Goal: Task Accomplishment & Management: Manage account settings

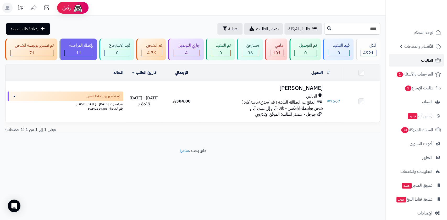
click at [422, 57] on span "الطلبات" at bounding box center [427, 60] width 12 height 7
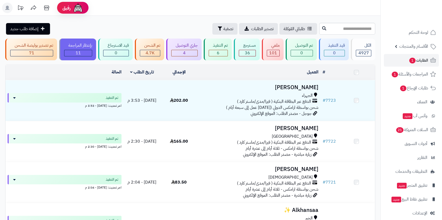
scroll to position [145, 0]
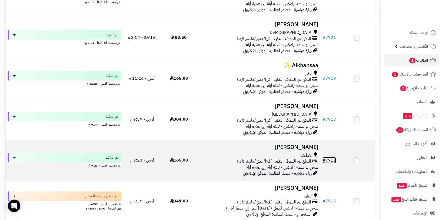
click at [330, 160] on link "# 7716" at bounding box center [328, 160] width 13 height 6
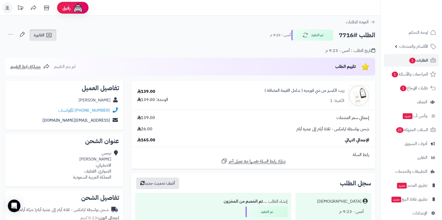
click at [39, 32] on span "الفاتورة" at bounding box center [39, 35] width 11 height 6
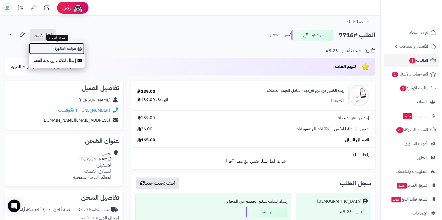
click at [55, 49] on link "طباعة الفاتورة" at bounding box center [57, 49] width 56 height 12
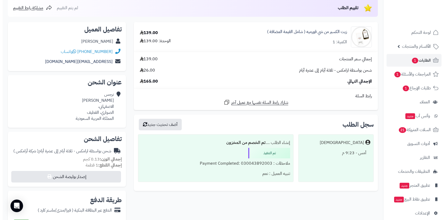
scroll to position [174, 0]
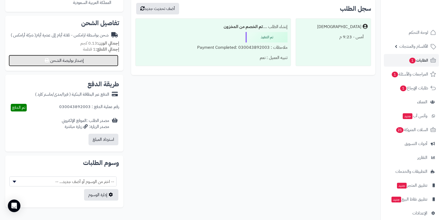
click at [45, 62] on icon at bounding box center [47, 60] width 4 height 4
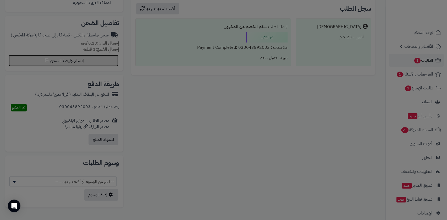
select select "******"
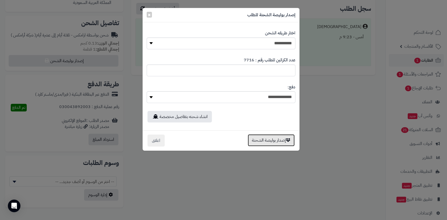
click at [271, 140] on button "إصدار بوليصة الشحنة" at bounding box center [271, 140] width 47 height 12
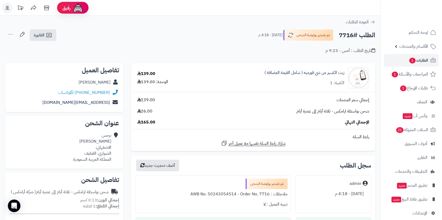
scroll to position [174, 0]
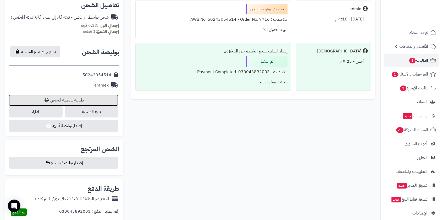
click at [74, 99] on link "طباعة بوليصة الشحن" at bounding box center [64, 100] width 110 height 12
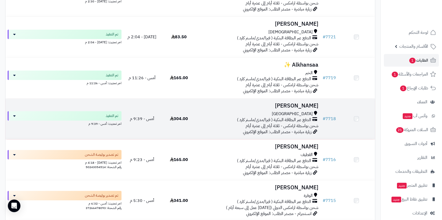
scroll to position [145, 0]
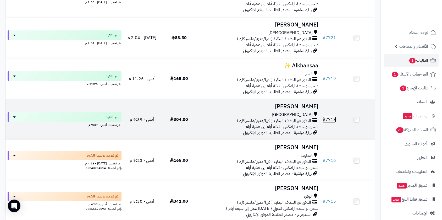
click at [330, 118] on link "# 7718" at bounding box center [328, 119] width 13 height 6
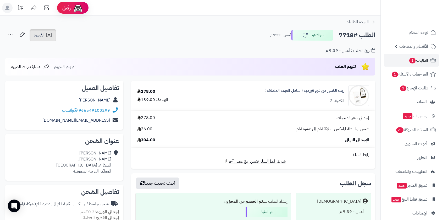
click at [43, 32] on span "الفاتورة" at bounding box center [39, 35] width 11 height 6
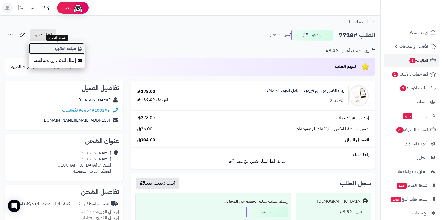
click at [54, 49] on link "طباعة الفاتورة" at bounding box center [57, 49] width 56 height 12
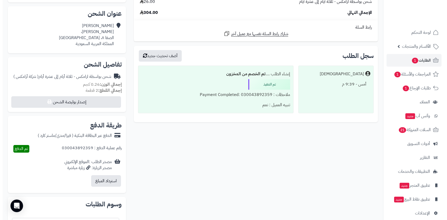
scroll to position [196, 0]
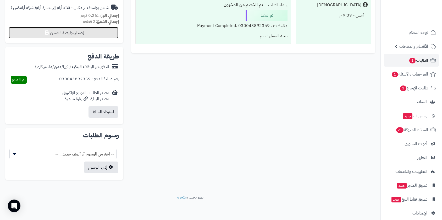
click at [82, 33] on button "إصدار بوليصة الشحن" at bounding box center [64, 33] width 110 height 12
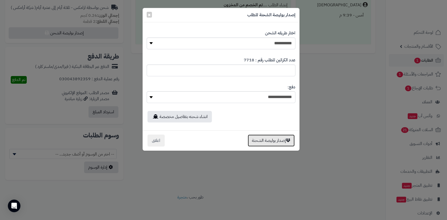
click at [267, 139] on button "إصدار بوليصة الشحنة" at bounding box center [271, 140] width 47 height 12
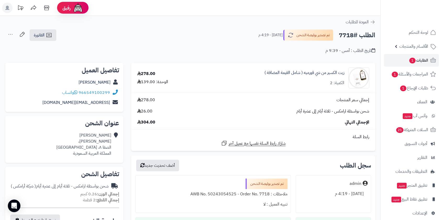
scroll to position [196, 0]
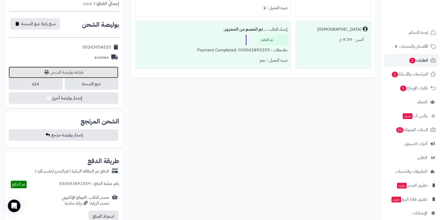
click at [71, 70] on link "طباعة بوليصة الشحن" at bounding box center [64, 72] width 110 height 12
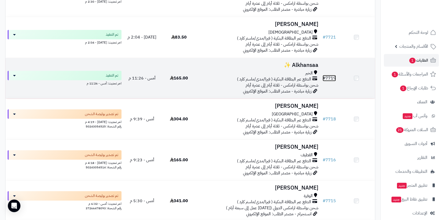
scroll to position [145, 0]
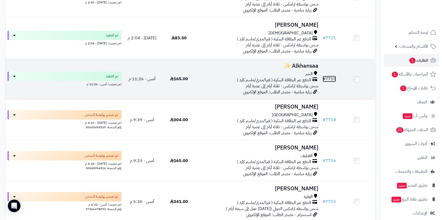
click at [325, 76] on span "#" at bounding box center [323, 79] width 3 height 6
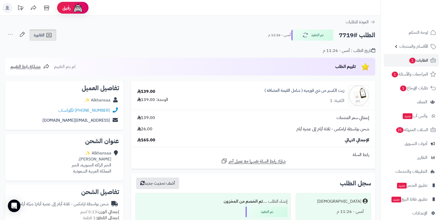
click at [35, 30] on link "الفاتورة" at bounding box center [43, 35] width 27 height 12
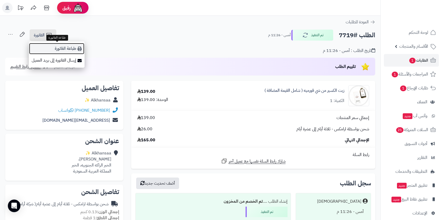
click at [56, 46] on link "طباعة الفاتورة" at bounding box center [57, 49] width 56 height 12
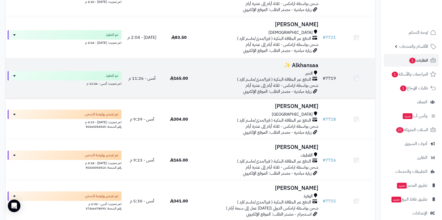
scroll to position [144, 0]
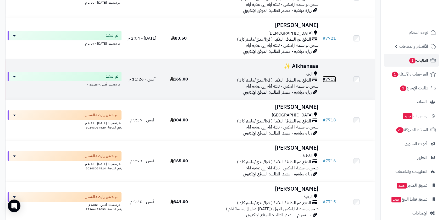
click at [331, 77] on link "# 7719" at bounding box center [328, 79] width 13 height 6
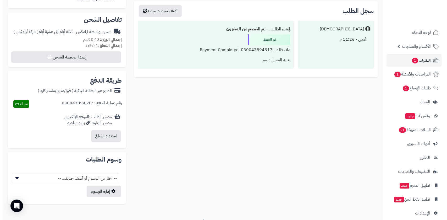
scroll to position [174, 0]
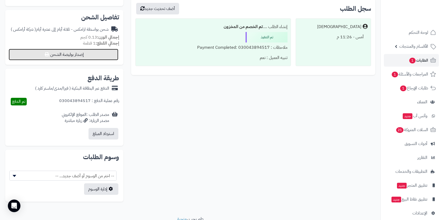
click at [97, 53] on button "إصدار بوليصة الشحن" at bounding box center [64, 55] width 110 height 12
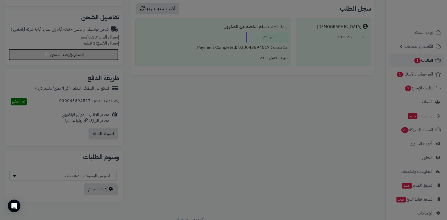
select select "******"
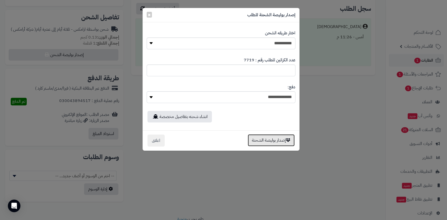
click at [274, 141] on button "إصدار بوليصة الشحنة" at bounding box center [271, 140] width 47 height 12
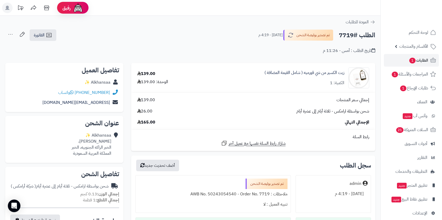
scroll to position [174, 0]
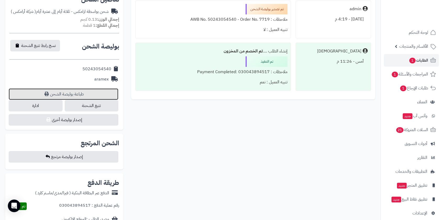
click at [86, 93] on link "طباعة بوليصة الشحن" at bounding box center [64, 94] width 110 height 12
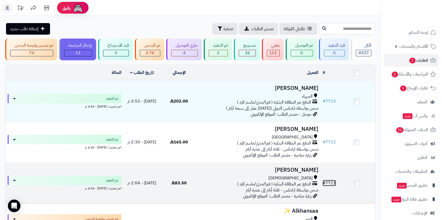
click at [331, 181] on link "# 7721" at bounding box center [328, 183] width 13 height 6
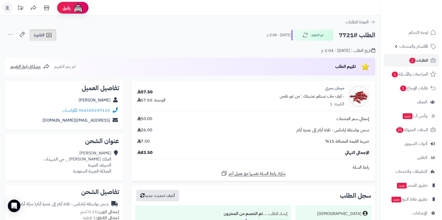
click at [40, 32] on span "الفاتورة" at bounding box center [39, 35] width 11 height 6
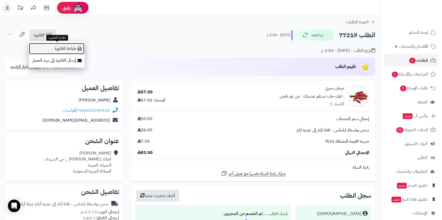
click at [58, 49] on link "طباعة الفاتورة" at bounding box center [57, 49] width 56 height 12
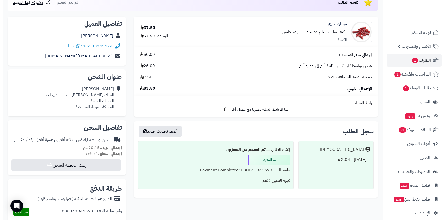
scroll to position [196, 0]
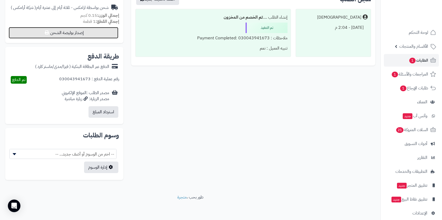
click at [101, 31] on button "إصدار بوليصة الشحن" at bounding box center [64, 33] width 110 height 12
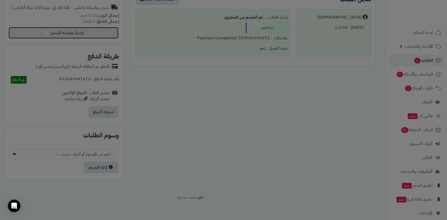
select select "******"
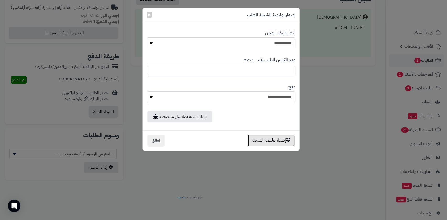
click at [267, 141] on button "إصدار بوليصة الشحنة" at bounding box center [271, 140] width 47 height 12
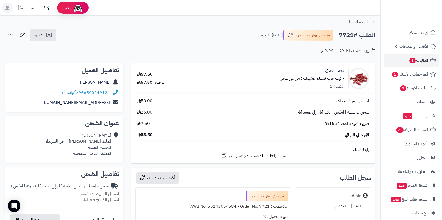
scroll to position [196, 0]
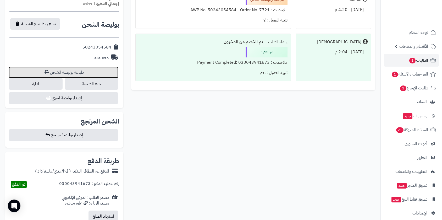
click at [78, 73] on link "طباعة بوليصة الشحن" at bounding box center [64, 72] width 110 height 12
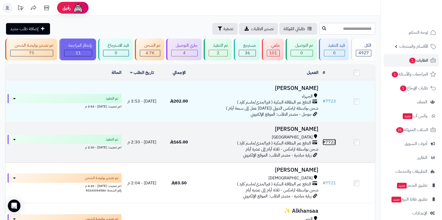
click at [333, 140] on link "# 7722" at bounding box center [328, 142] width 13 height 6
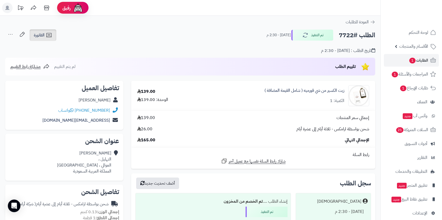
click at [41, 33] on span "الفاتورة" at bounding box center [39, 35] width 11 height 6
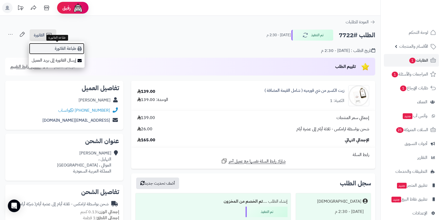
click at [63, 49] on link "طباعة الفاتورة" at bounding box center [57, 49] width 56 height 12
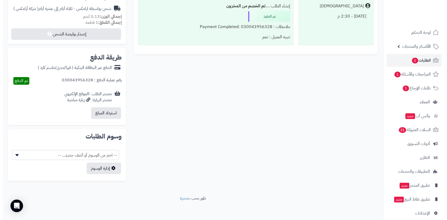
scroll to position [196, 0]
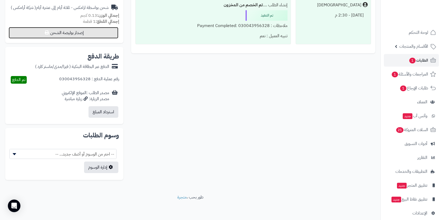
click at [92, 33] on button "إصدار بوليصة الشحن" at bounding box center [64, 33] width 110 height 12
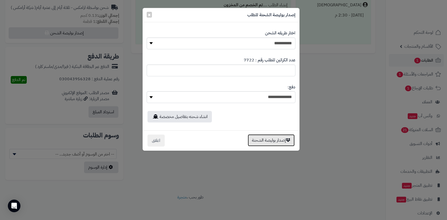
click at [273, 143] on button "إصدار بوليصة الشحنة" at bounding box center [271, 140] width 47 height 12
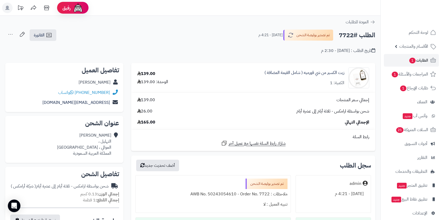
scroll to position [196, 0]
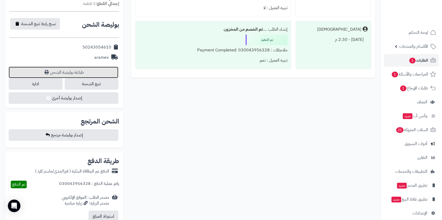
click at [79, 70] on link "طباعة بوليصة الشحن" at bounding box center [64, 72] width 110 height 12
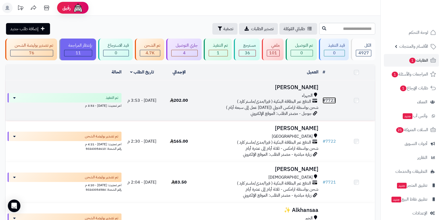
drag, startPoint x: 0, startPoint y: 0, endPoint x: 331, endPoint y: 98, distance: 345.0
click at [331, 98] on link "# 7723" at bounding box center [328, 100] width 13 height 6
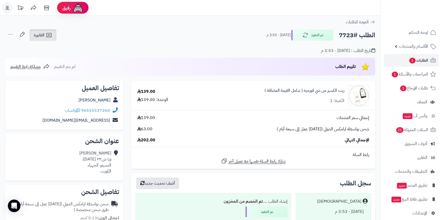
click at [40, 33] on span "الفاتورة" at bounding box center [39, 35] width 11 height 6
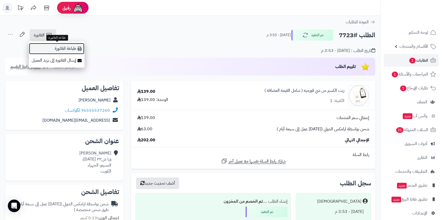
click at [60, 47] on link "طباعة الفاتورة" at bounding box center [57, 49] width 56 height 12
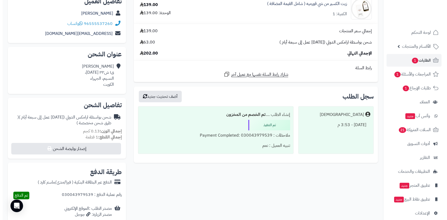
scroll to position [174, 0]
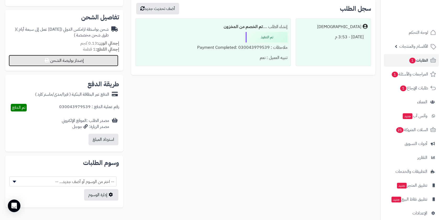
click at [94, 62] on button "إصدار بوليصة الشحن" at bounding box center [64, 61] width 110 height 12
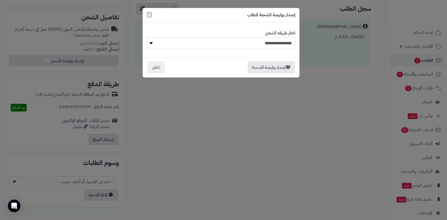
click at [254, 43] on select "**********" at bounding box center [221, 43] width 149 height 12
select select "******"
click at [147, 37] on select "**********" at bounding box center [221, 43] width 149 height 12
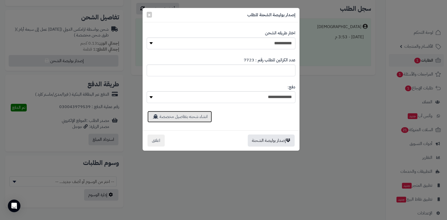
click at [203, 117] on link "انشاء شحنه بتفاصيل مخصصة" at bounding box center [179, 117] width 64 height 12
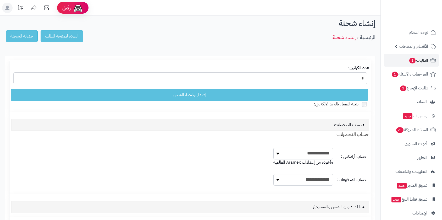
select select
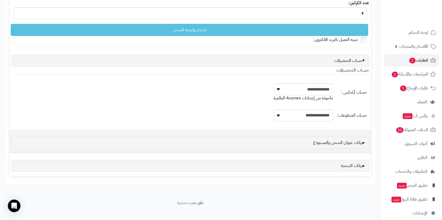
scroll to position [69, 0]
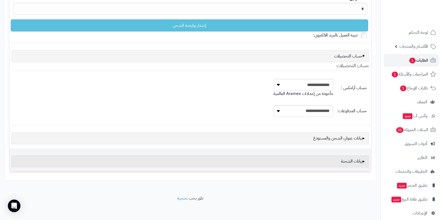
click at [351, 160] on div "بيانات الشحنة" at bounding box center [190, 161] width 357 height 12
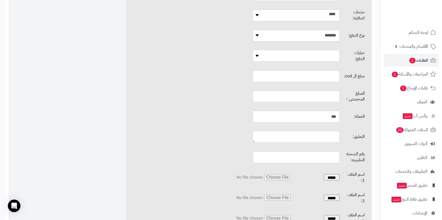
scroll to position [360, 0]
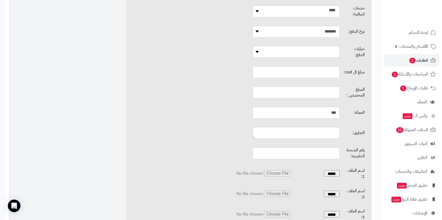
click at [281, 86] on input "text" at bounding box center [296, 92] width 87 height 12
type input "*"
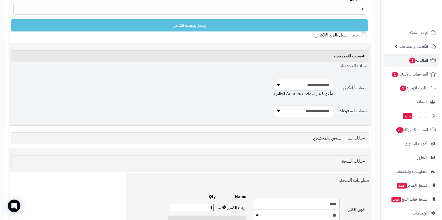
scroll to position [0, 0]
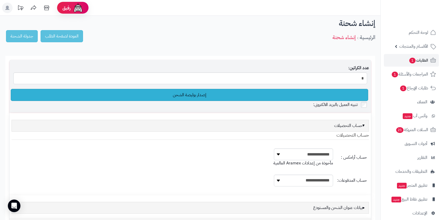
click at [191, 91] on link "إصدار بوليصة الشحن" at bounding box center [189, 95] width 357 height 12
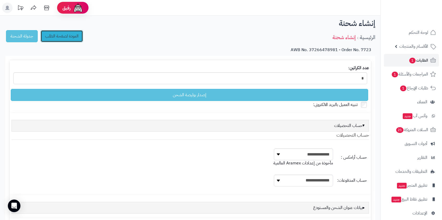
click at [63, 35] on link "العودة لصفحة الطلب" at bounding box center [62, 36] width 42 height 12
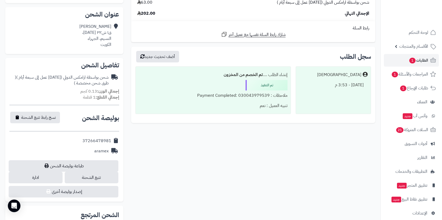
scroll to position [174, 0]
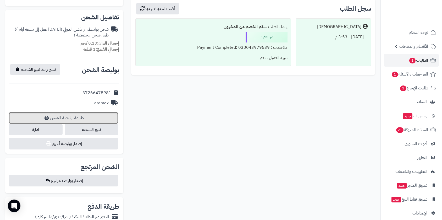
click at [99, 115] on link "طباعة بوليصة الشحن" at bounding box center [64, 118] width 110 height 12
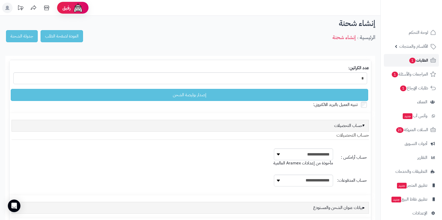
click at [421, 58] on span "الطلبات 1" at bounding box center [418, 60] width 19 height 7
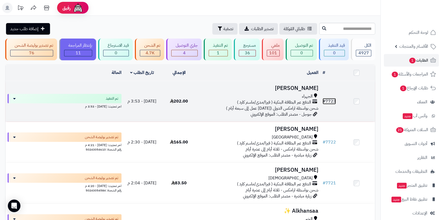
click at [333, 100] on link "# 7723" at bounding box center [328, 101] width 13 height 6
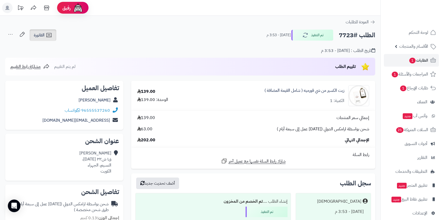
click at [39, 31] on link "الفاتورة" at bounding box center [43, 35] width 27 height 12
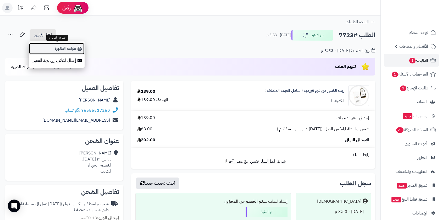
click at [60, 49] on link "طباعة الفاتورة" at bounding box center [57, 49] width 56 height 12
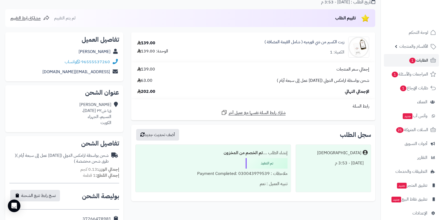
scroll to position [174, 0]
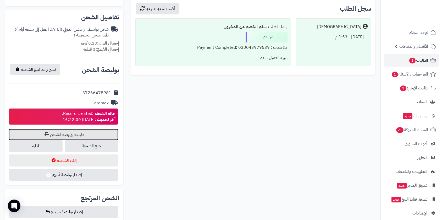
click at [77, 134] on link "طباعة بوليصة الشحن" at bounding box center [64, 135] width 110 height 12
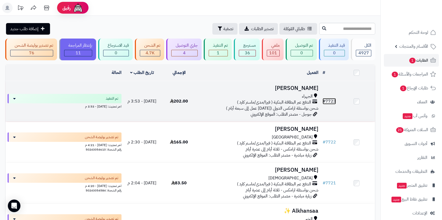
click at [334, 101] on link "# 7723" at bounding box center [328, 101] width 13 height 6
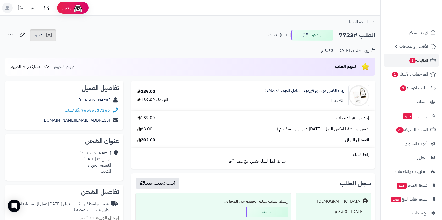
click at [40, 37] on span "الفاتورة" at bounding box center [39, 35] width 11 height 6
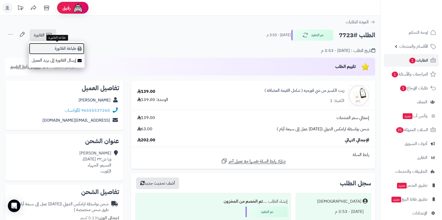
click at [70, 48] on link "طباعة الفاتورة" at bounding box center [57, 49] width 56 height 12
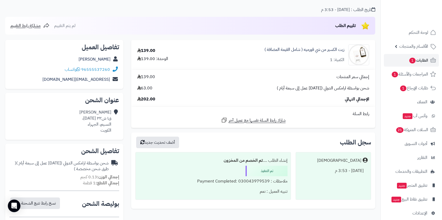
scroll to position [203, 0]
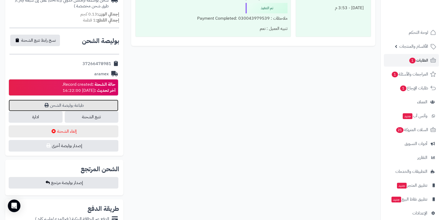
click at [83, 105] on link "طباعة بوليصة الشحن" at bounding box center [64, 105] width 110 height 12
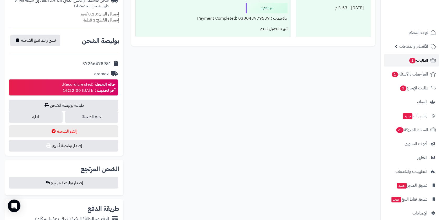
click at [423, 59] on span "الطلبات 1" at bounding box center [418, 60] width 19 height 7
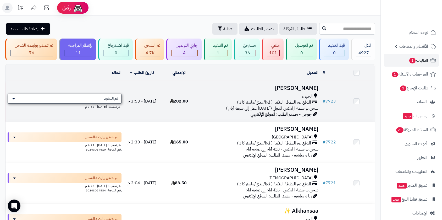
click at [109, 97] on span "تم التنفيذ" at bounding box center [111, 98] width 14 height 5
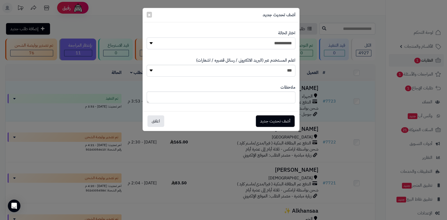
click at [248, 41] on select "**********" at bounding box center [221, 43] width 149 height 12
select select "**"
click at [147, 37] on select "**********" at bounding box center [221, 43] width 149 height 12
click at [281, 120] on button "أضف تحديث جديد" at bounding box center [275, 121] width 39 height 12
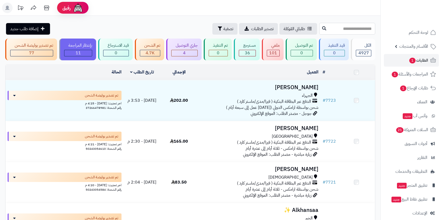
drag, startPoint x: 0, startPoint y: 0, endPoint x: 327, endPoint y: 27, distance: 327.7
click at [327, 27] on input "text" at bounding box center [347, 29] width 56 height 12
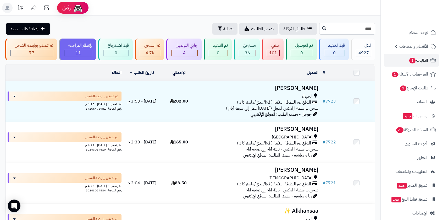
type input "****"
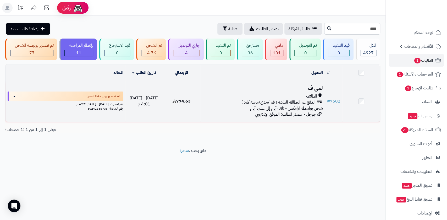
scroll to position [6, 0]
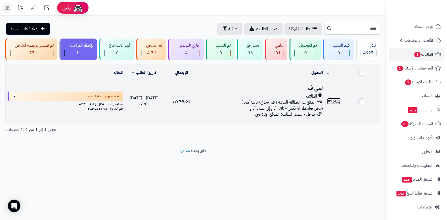
click at [335, 101] on link "# 7602" at bounding box center [333, 101] width 13 height 6
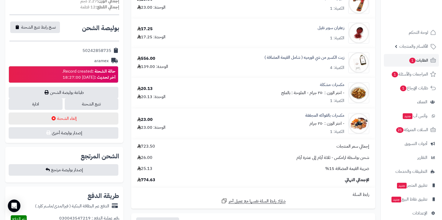
scroll to position [203, 0]
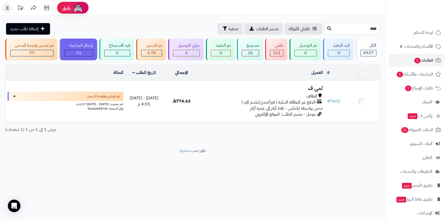
drag, startPoint x: 371, startPoint y: 29, endPoint x: 379, endPoint y: 27, distance: 8.5
click at [378, 29] on input "****" at bounding box center [352, 29] width 56 height 12
type input "****"
click at [327, 26] on icon at bounding box center [329, 28] width 4 height 4
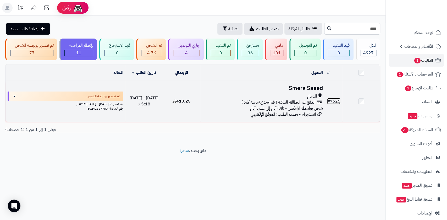
click at [335, 100] on link "# 7625" at bounding box center [333, 101] width 13 height 6
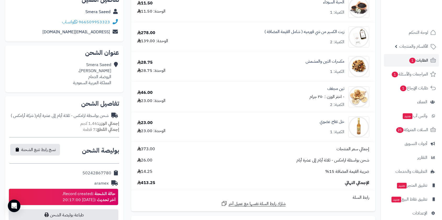
scroll to position [87, 0]
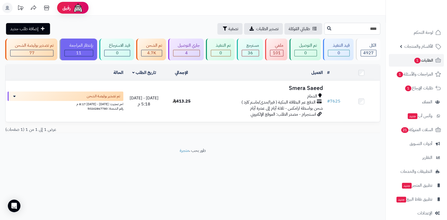
drag, startPoint x: 370, startPoint y: 29, endPoint x: 384, endPoint y: 27, distance: 14.3
click at [384, 27] on div "**** طلباتي المُوكلة تصدير الطلبات تصفية إضافة طلب جديد" at bounding box center [192, 29] width 385 height 12
type input "****"
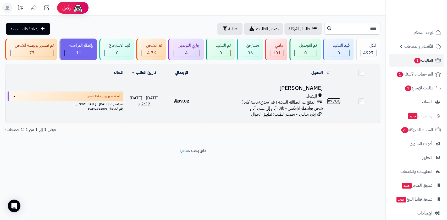
click at [335, 99] on link "# 7700" at bounding box center [333, 101] width 13 height 6
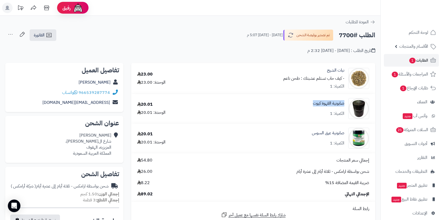
drag, startPoint x: 310, startPoint y: 100, endPoint x: 334, endPoint y: 104, distance: 23.9
click at [343, 102] on div "صابونية القهوة كيوت الكمية: 1" at bounding box center [288, 108] width 169 height 21
copy link "صابونية القهوة كيوت"
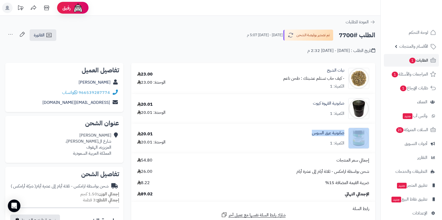
drag, startPoint x: 310, startPoint y: 135, endPoint x: 347, endPoint y: 132, distance: 37.0
click at [347, 132] on div "صابونية عرق السوس الكمية: 1" at bounding box center [288, 137] width 169 height 21
copy div "صابونية عرق السوس"
click at [413, 59] on span "1" at bounding box center [412, 61] width 6 height 6
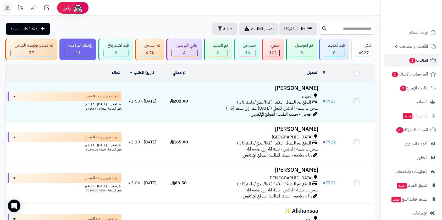
click at [326, 27] on input "text" at bounding box center [347, 29] width 56 height 12
type input "****"
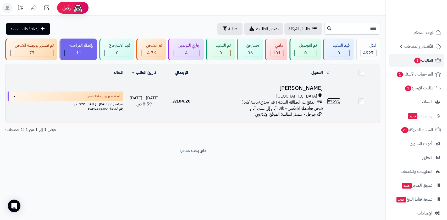
click at [331, 98] on link "# 7691" at bounding box center [333, 101] width 13 height 6
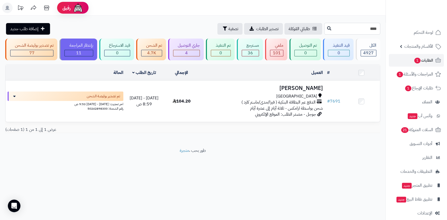
drag, startPoint x: 372, startPoint y: 28, endPoint x: 382, endPoint y: 29, distance: 10.0
click at [382, 29] on div "**** طلباتي المُوكلة تصدير الطلبات تصفية إضافة طلب جديد" at bounding box center [192, 29] width 385 height 12
type input "****"
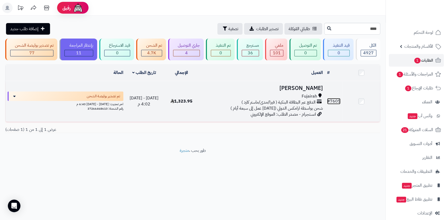
click at [335, 100] on link "# 7605" at bounding box center [333, 101] width 13 height 6
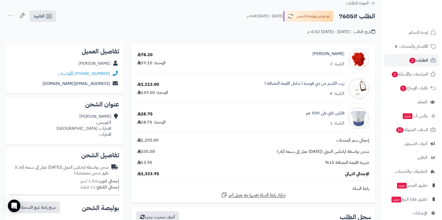
scroll to position [29, 0]
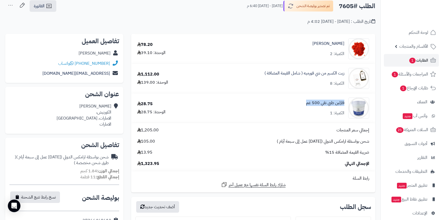
drag, startPoint x: 292, startPoint y: 103, endPoint x: 344, endPoint y: 101, distance: 51.6
click at [344, 101] on div "فازلين طبي نقي 500 غم الكمية: 1" at bounding box center [286, 107] width 174 height 21
copy link "فازلين طبي نقي 500 غم"
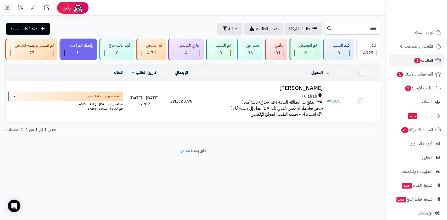
click at [371, 30] on input "****" at bounding box center [352, 29] width 56 height 12
drag, startPoint x: 368, startPoint y: 27, endPoint x: 379, endPoint y: 27, distance: 10.5
click at [379, 28] on input "****" at bounding box center [352, 29] width 56 height 12
type input "****"
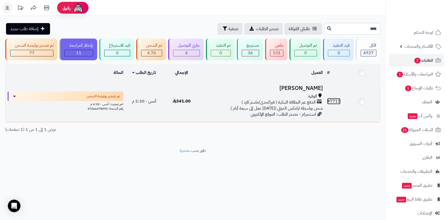
click at [337, 98] on link "# 7715" at bounding box center [333, 101] width 13 height 6
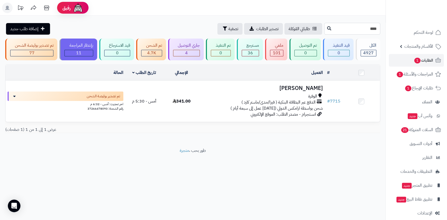
drag, startPoint x: 374, startPoint y: 29, endPoint x: 381, endPoint y: 27, distance: 7.3
click at [381, 27] on div "**** طلباتي المُوكلة تصدير الطلبات تصفية إضافة طلب جديد" at bounding box center [192, 29] width 385 height 12
type input "****"
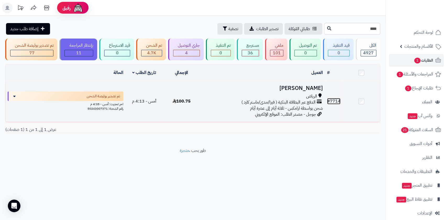
click at [335, 99] on link "# 7714" at bounding box center [333, 101] width 13 height 6
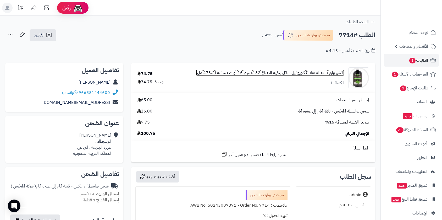
click at [334, 73] on link "ناتشرز واي Chlorofresh كلوروفيل سائل بنكهة النعناع 132ملجم 16 أونصة سائلة (473.…" at bounding box center [270, 73] width 148 height 6
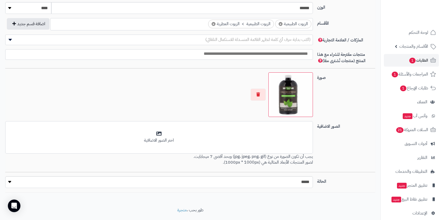
scroll to position [320, 0]
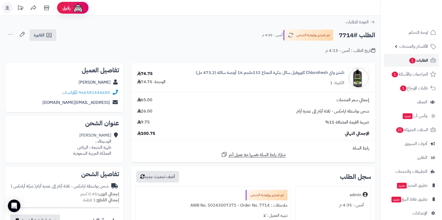
click at [414, 60] on span "1" at bounding box center [412, 61] width 7 height 6
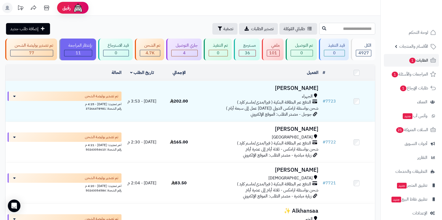
click at [340, 28] on input "text" at bounding box center [347, 29] width 56 height 12
type input "****"
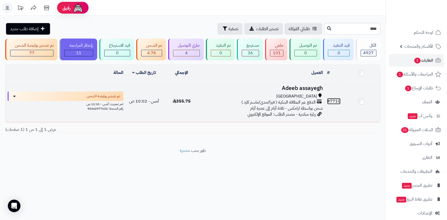
click at [333, 99] on link "# 7710" at bounding box center [333, 101] width 13 height 6
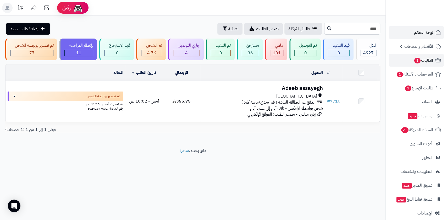
drag, startPoint x: 369, startPoint y: 28, endPoint x: 388, endPoint y: 28, distance: 18.3
click at [388, 28] on div "رفيق ! 0 الطلبات معالجة مكتمل إرجاع المنتجات العملاء المتواجدون الان 6580 عملاء…" at bounding box center [223, 110] width 447 height 220
type input "*"
click at [423, 62] on span "الطلبات 1" at bounding box center [423, 60] width 19 height 7
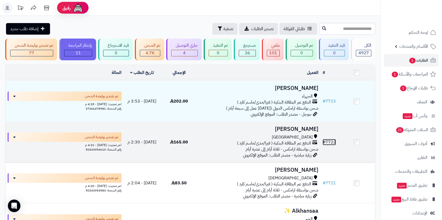
click at [327, 139] on link "# 7722" at bounding box center [328, 142] width 13 height 6
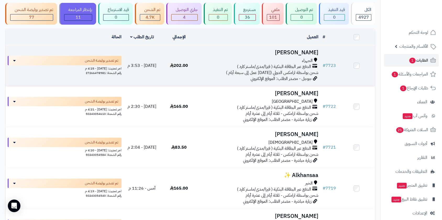
scroll to position [58, 0]
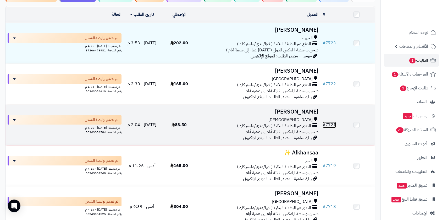
click at [331, 124] on link "# 7721" at bounding box center [328, 124] width 13 height 6
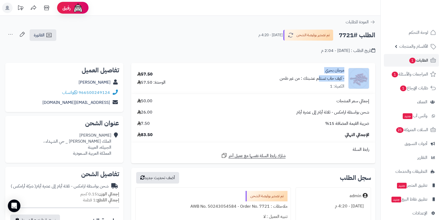
drag, startPoint x: 320, startPoint y: 71, endPoint x: 345, endPoint y: 70, distance: 25.4
click at [348, 71] on div "مرجان بحري - كيف حاب تستلم عشبتك : من غير طحن الكمية: 1" at bounding box center [288, 78] width 170 height 22
click at [344, 70] on div "مرجان بحري - كيف حاب تستلم عشبتك : من غير طحن الكمية: 1" at bounding box center [288, 78] width 170 height 22
drag, startPoint x: 323, startPoint y: 70, endPoint x: 345, endPoint y: 71, distance: 22.3
click at [345, 71] on div "مرجان بحري - كيف حاب تستلم عشبتك : من غير طحن الكمية: 1" at bounding box center [288, 78] width 170 height 22
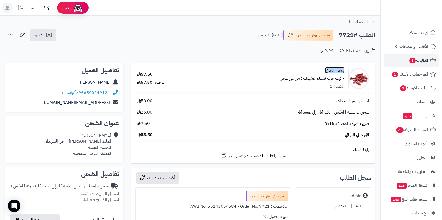
copy link "مرجان بحري"
click at [422, 58] on span "الطلبات 1" at bounding box center [418, 60] width 19 height 7
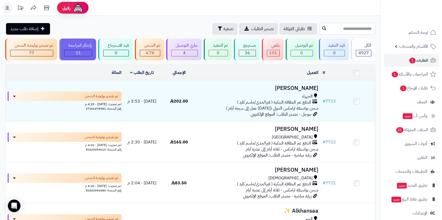
click at [333, 25] on input "text" at bounding box center [347, 29] width 56 height 12
type input "****"
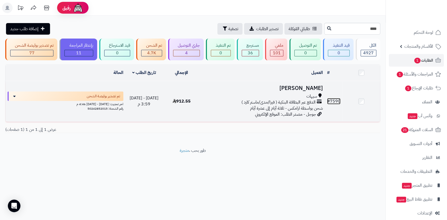
click at [338, 100] on link "# 7590" at bounding box center [333, 101] width 13 height 6
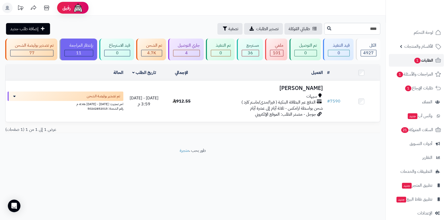
click at [425, 59] on span "الطلبات 1" at bounding box center [423, 60] width 19 height 7
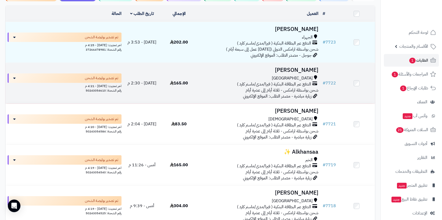
scroll to position [87, 0]
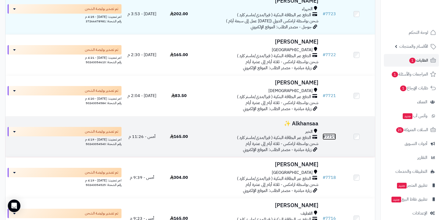
click at [331, 136] on link "# 7719" at bounding box center [328, 136] width 13 height 6
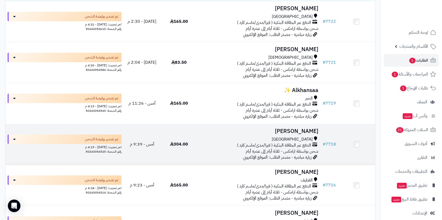
scroll to position [145, 0]
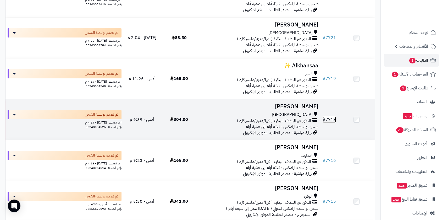
click at [332, 118] on link "# 7718" at bounding box center [328, 119] width 13 height 6
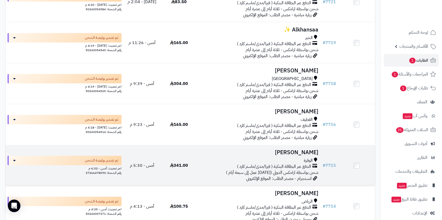
scroll to position [203, 0]
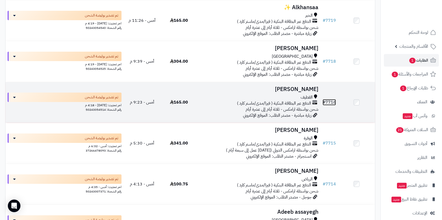
click at [332, 102] on link "# 7716" at bounding box center [328, 102] width 13 height 6
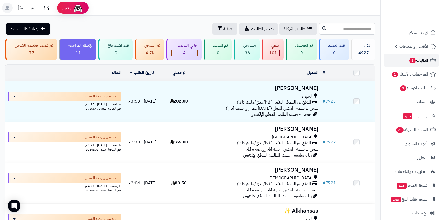
click at [421, 62] on span "الطلبات 1" at bounding box center [418, 60] width 19 height 7
click at [410, 59] on span "1" at bounding box center [412, 61] width 6 height 6
click at [331, 27] on input "text" at bounding box center [347, 29] width 56 height 12
click at [320, 30] on input "text" at bounding box center [347, 29] width 56 height 12
click at [338, 29] on input "text" at bounding box center [347, 29] width 56 height 12
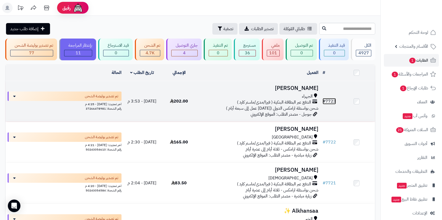
click at [331, 99] on link "# 7723" at bounding box center [328, 101] width 13 height 6
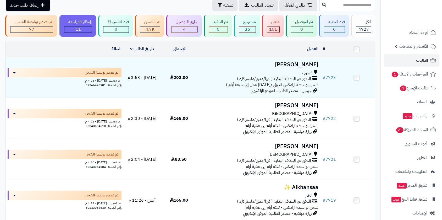
scroll to position [87, 0]
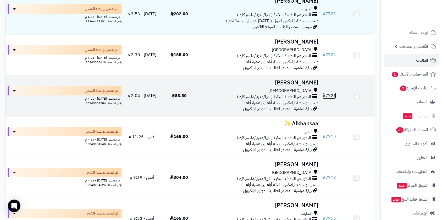
click at [331, 93] on link "# 7721" at bounding box center [328, 95] width 13 height 6
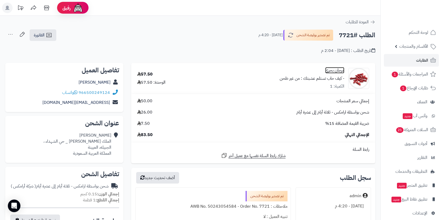
click at [337, 71] on link "مرجان بحري" at bounding box center [334, 70] width 19 height 6
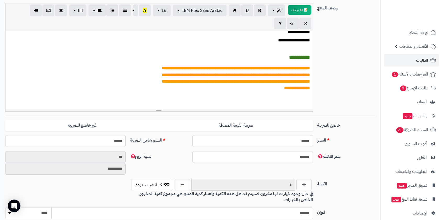
scroll to position [116, 0]
